Goal: Task Accomplishment & Management: Manage account settings

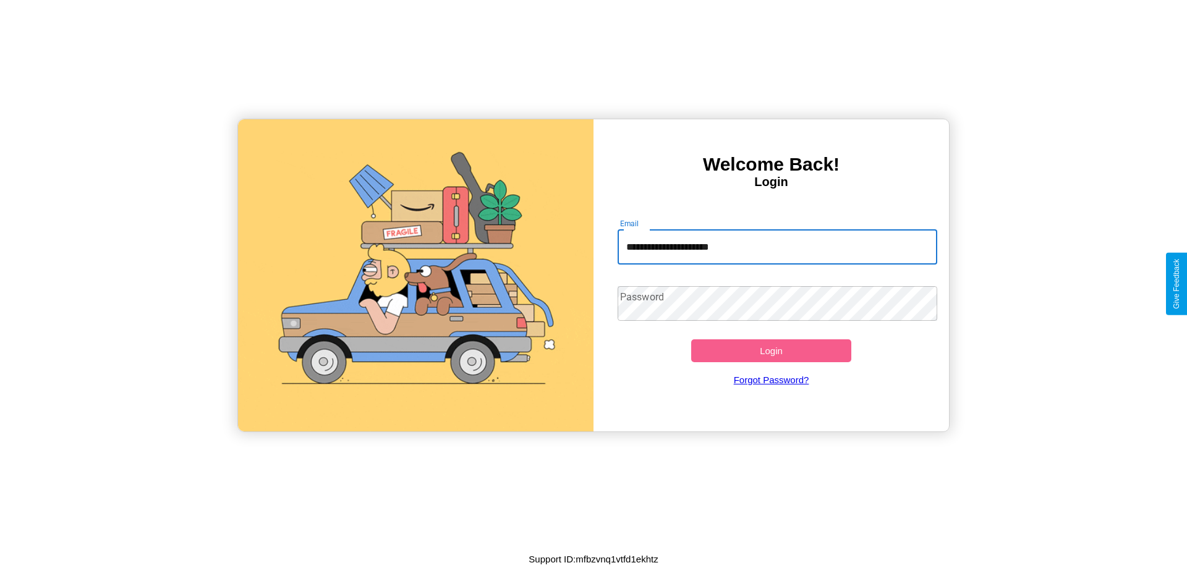
type input "**********"
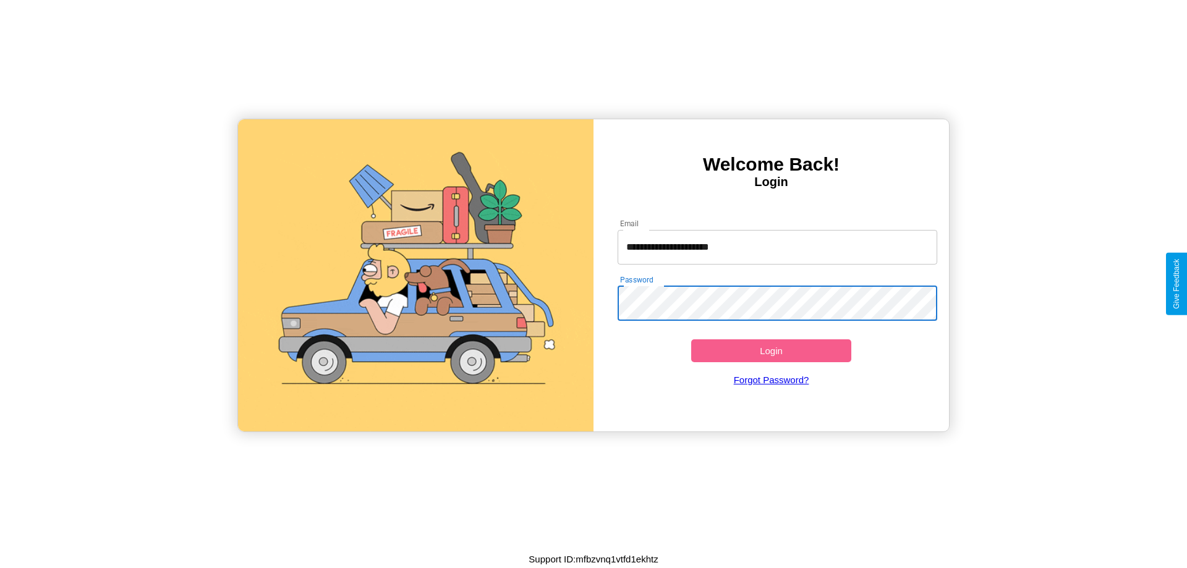
click at [771, 351] on button "Login" at bounding box center [771, 350] width 160 height 23
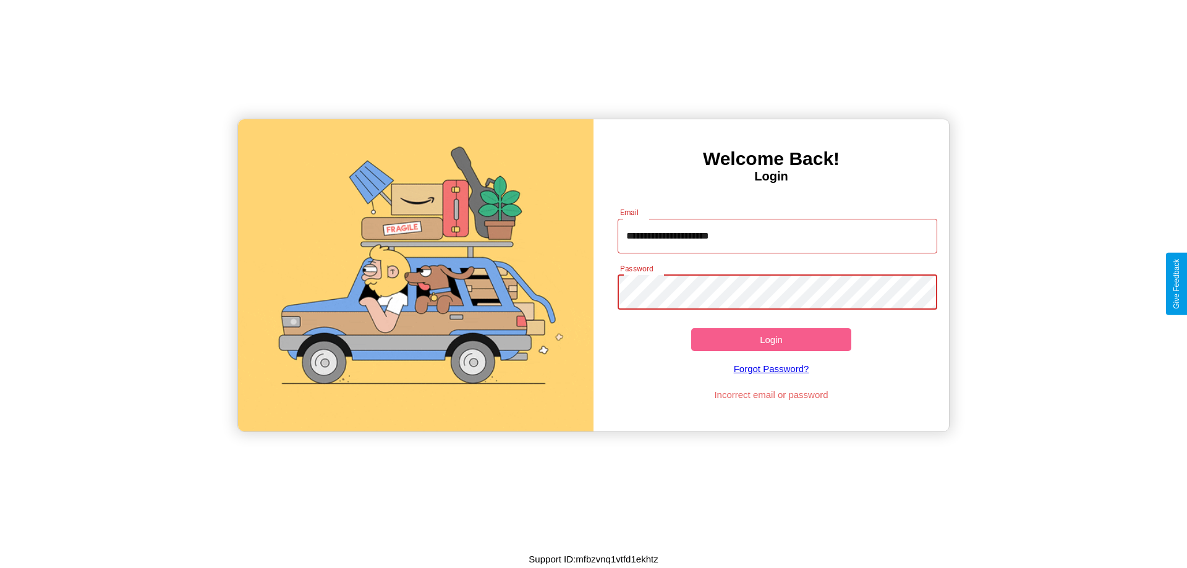
click at [771, 339] on button "Login" at bounding box center [771, 339] width 160 height 23
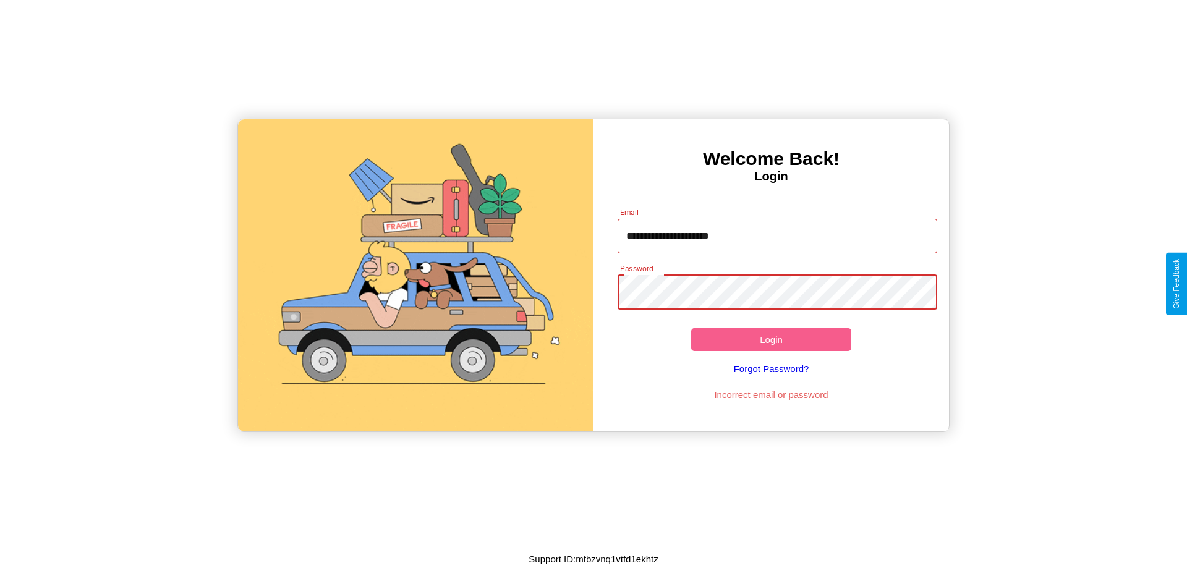
click at [771, 339] on button "Login" at bounding box center [771, 339] width 160 height 23
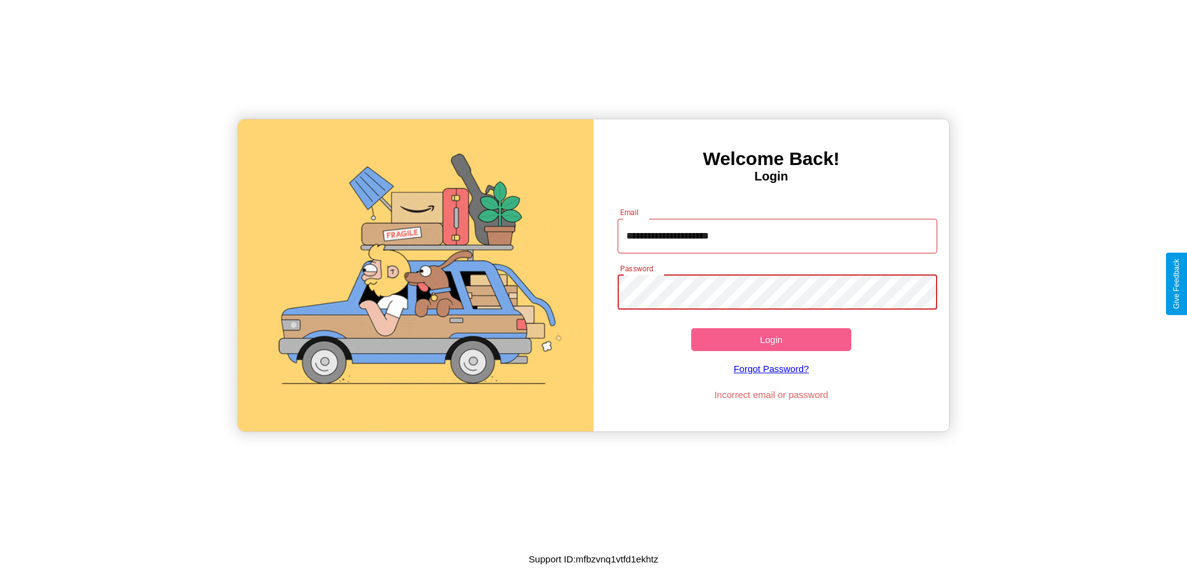
click at [771, 339] on button "Login" at bounding box center [771, 339] width 160 height 23
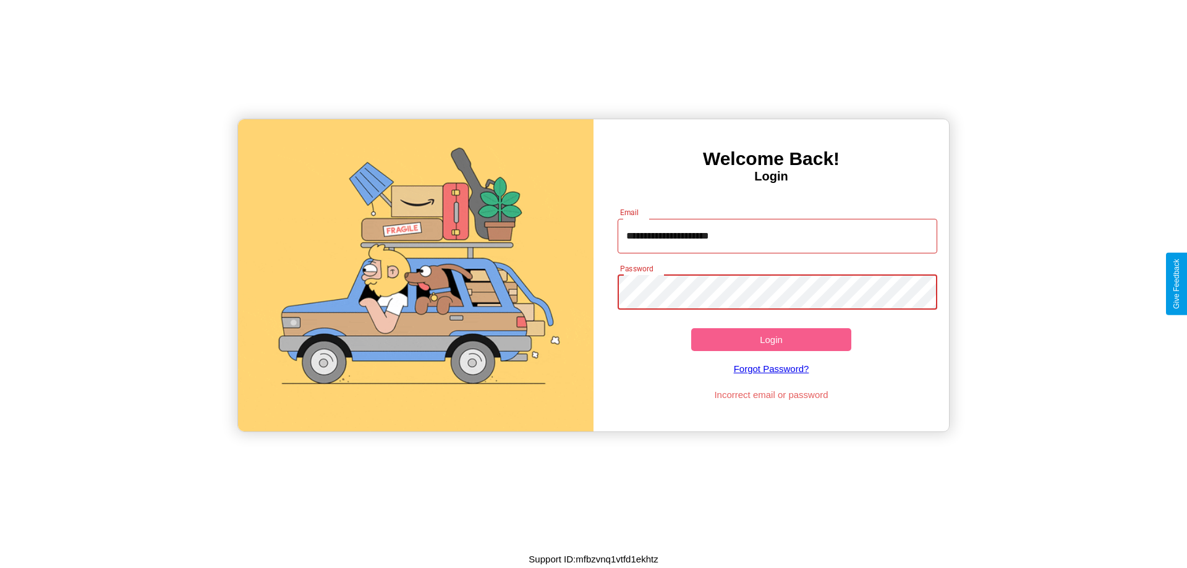
click at [771, 339] on button "Login" at bounding box center [771, 339] width 160 height 23
